Goal: Information Seeking & Learning: Check status

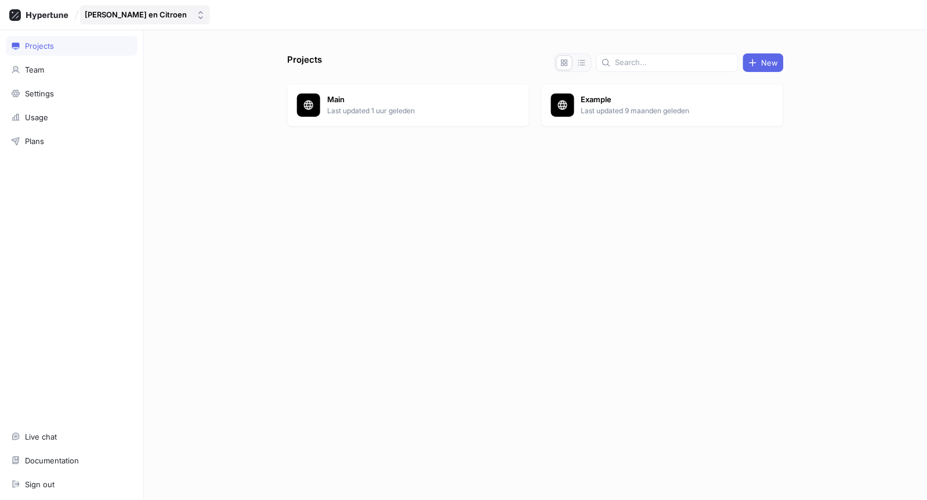
click at [137, 13] on div "[PERSON_NAME] en Citroen" at bounding box center [136, 15] width 102 height 10
click at [393, 262] on div "Projects New Main Last updated 1 uur geleden Example Last updated 9 maanden gel…" at bounding box center [536, 276] width 506 height 446
click at [366, 113] on p "Last updated 1 uur geleden" at bounding box center [411, 111] width 168 height 10
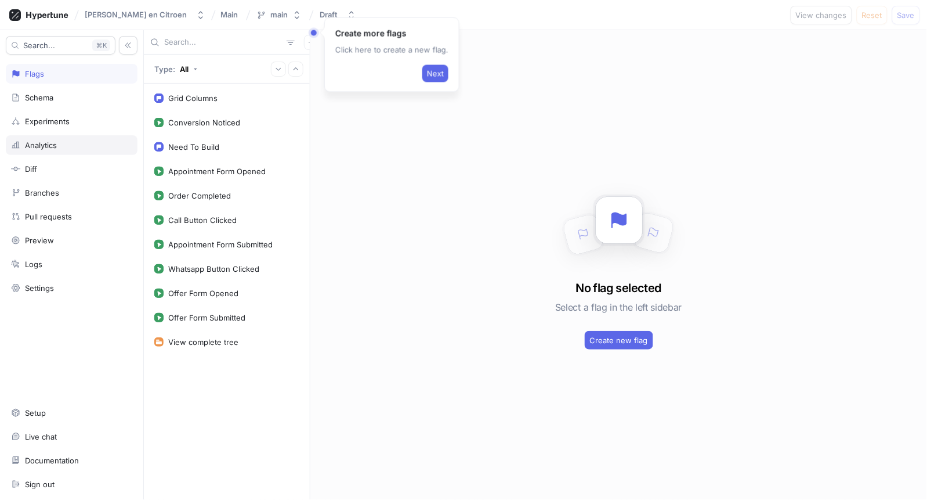
click at [55, 149] on div "Analytics" at bounding box center [41, 144] width 32 height 9
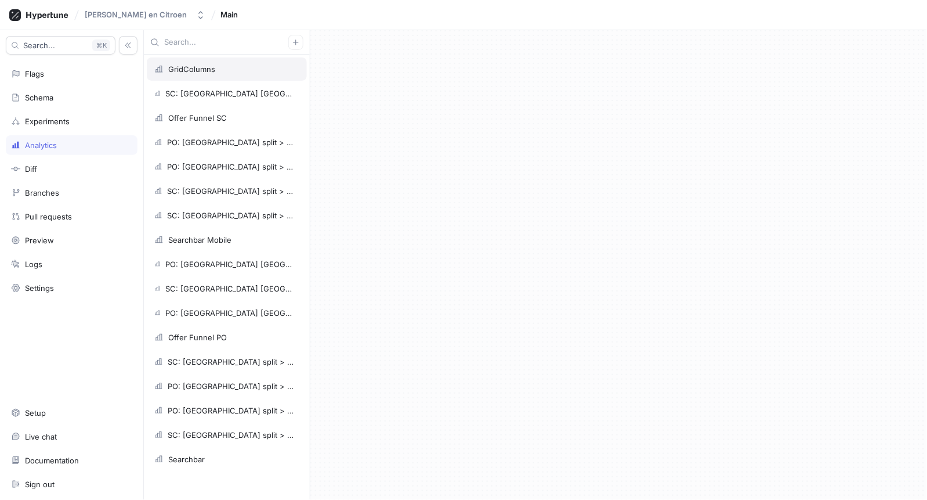
click at [204, 71] on div "GridColumns" at bounding box center [191, 68] width 47 height 9
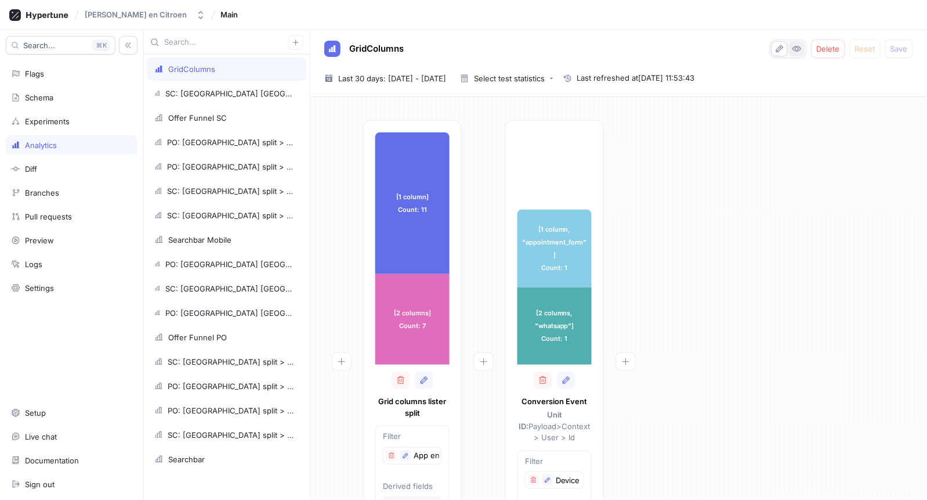
click at [797, 48] on icon "button" at bounding box center [797, 48] width 9 height 9
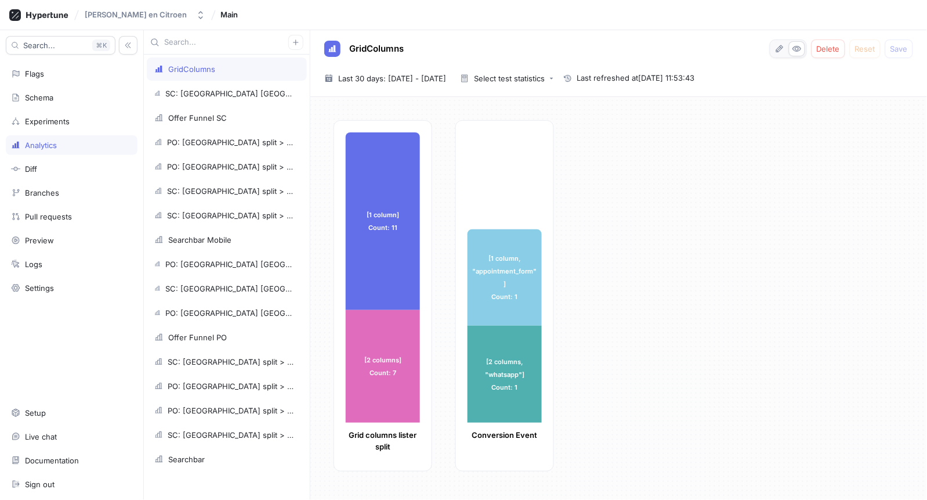
click at [764, 312] on div "[1 column] Count: 11 [1 column] Count: 11 [2 columns] Count: 7 [2 columns] Coun…" at bounding box center [626, 299] width 584 height 358
click at [204, 91] on div "SC: [GEOGRAPHIC_DATA] [GEOGRAPHIC_DATA] > WA button > Appointment submitted" at bounding box center [229, 93] width 129 height 9
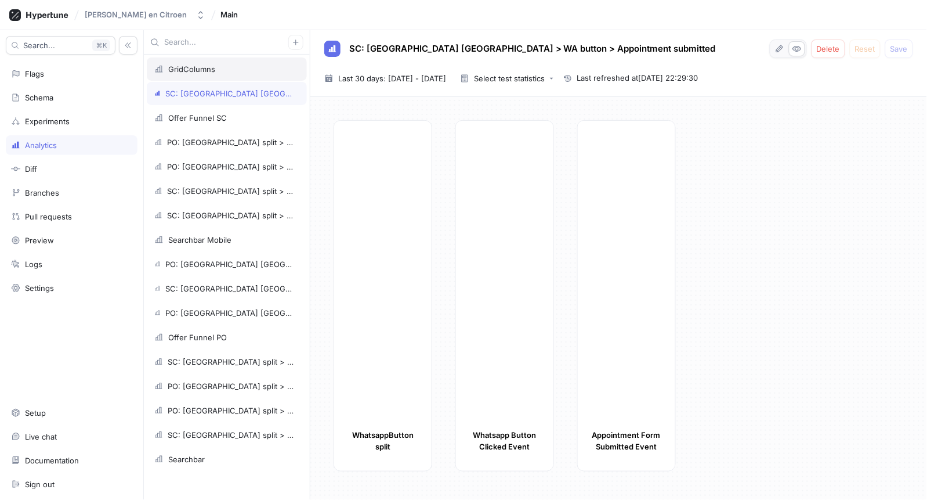
click at [180, 73] on div "GridColumns" at bounding box center [191, 68] width 47 height 9
